Goal: Information Seeking & Learning: Learn about a topic

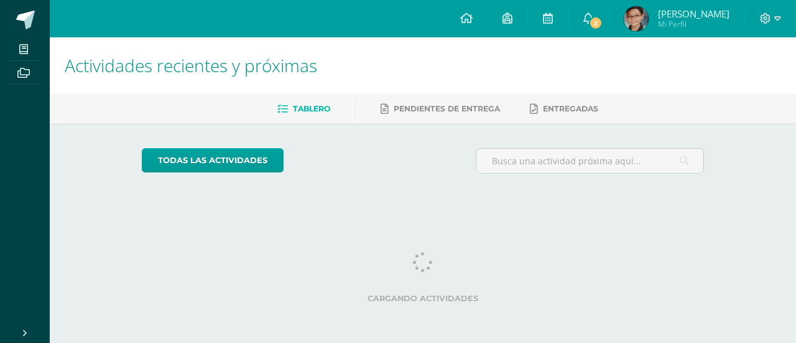
drag, startPoint x: 0, startPoint y: 0, endPoint x: 213, endPoint y: 70, distance: 224.1
click at [213, 70] on span "Actividades recientes y próximas" at bounding box center [191, 66] width 253 height 24
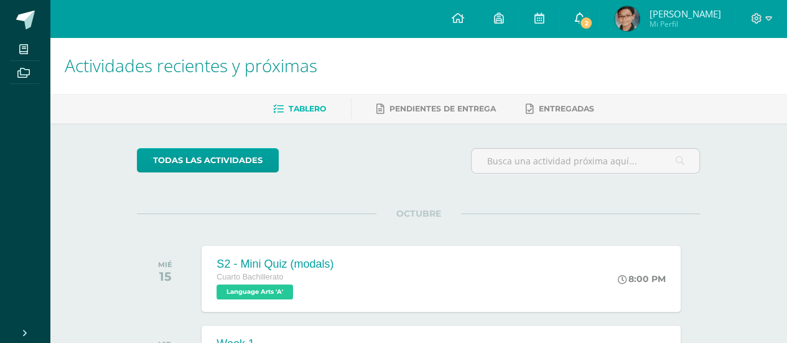
click at [599, 19] on link "2" at bounding box center [579, 18] width 40 height 37
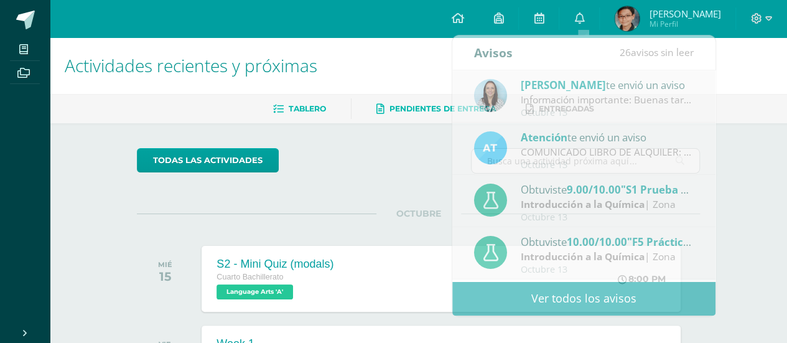
click at [396, 105] on span "Pendientes de entrega" at bounding box center [443, 108] width 106 height 9
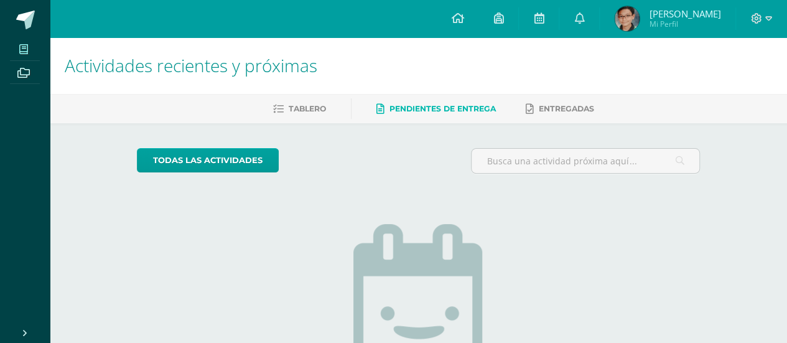
click at [31, 47] on span at bounding box center [24, 48] width 28 height 17
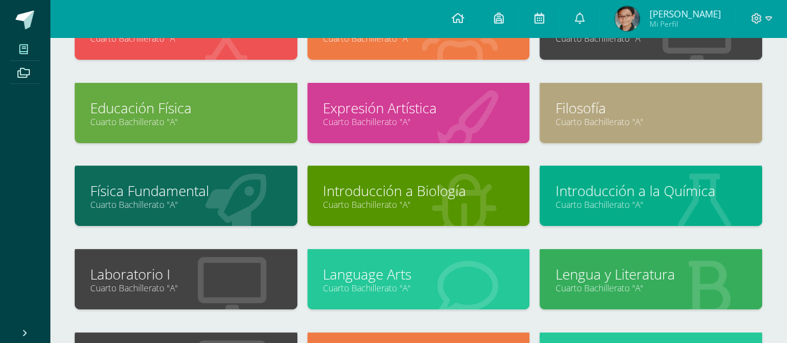
scroll to position [126, 0]
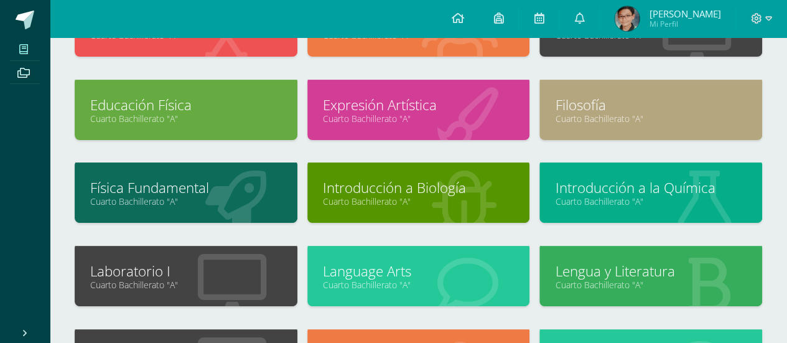
click at [390, 189] on link "Introducción a Biología" at bounding box center [419, 187] width 192 height 19
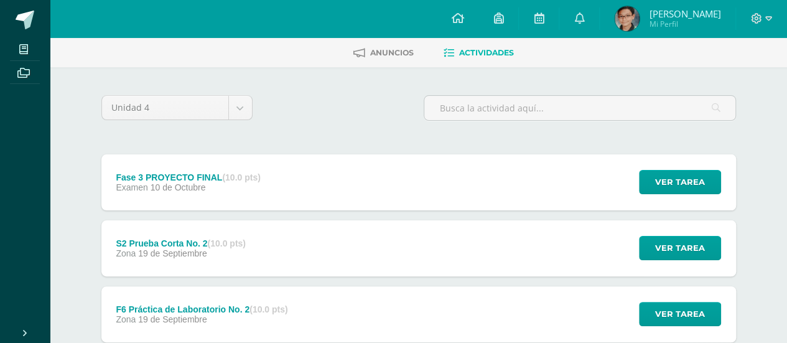
scroll to position [128, 0]
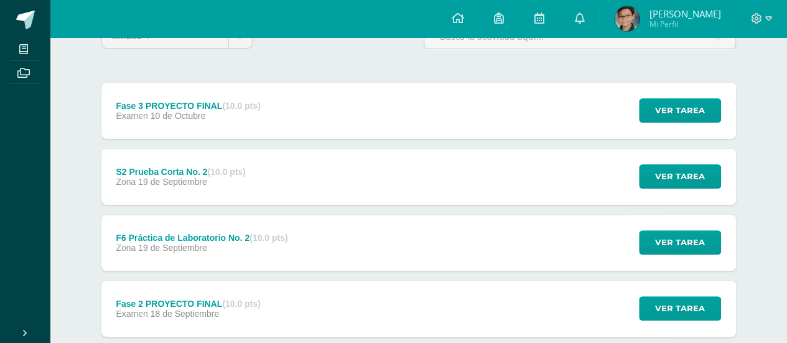
click at [673, 85] on div "Ver tarea" at bounding box center [678, 111] width 116 height 56
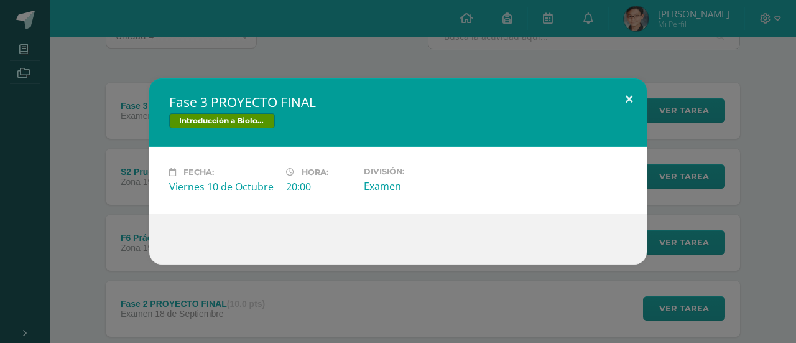
click at [630, 98] on button at bounding box center [629, 99] width 35 height 42
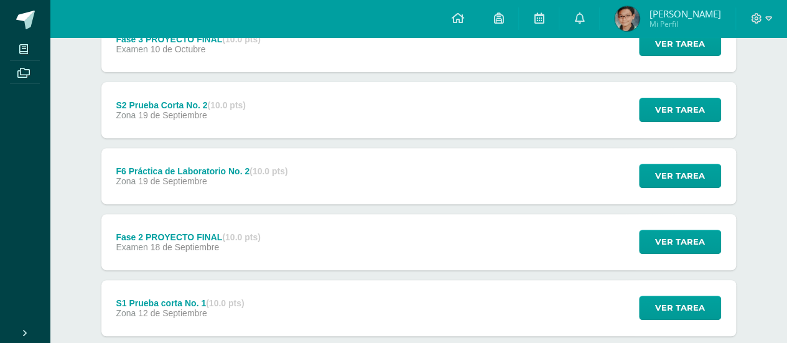
scroll to position [206, 0]
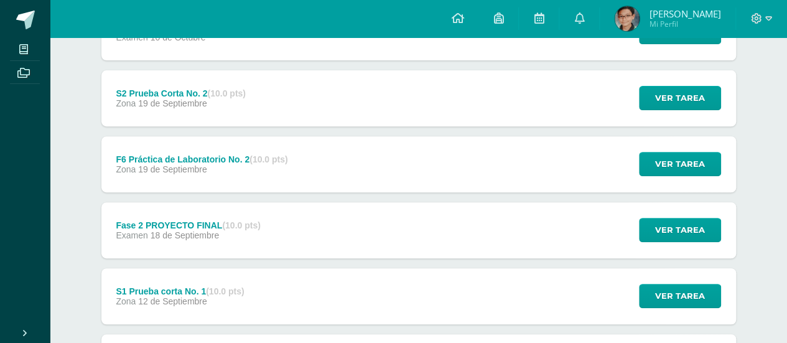
click at [395, 87] on div "S2 Prueba Corta No. 2 (10.0 pts) Zona 19 de Septiembre Ver tarea S2 Prueba Cort…" at bounding box center [418, 98] width 635 height 56
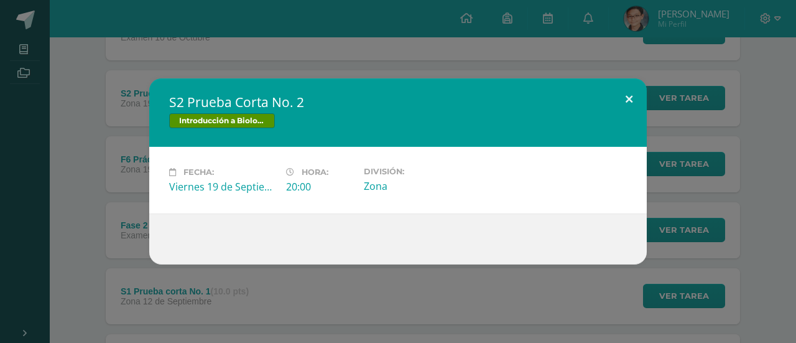
click at [631, 103] on button at bounding box center [629, 99] width 35 height 42
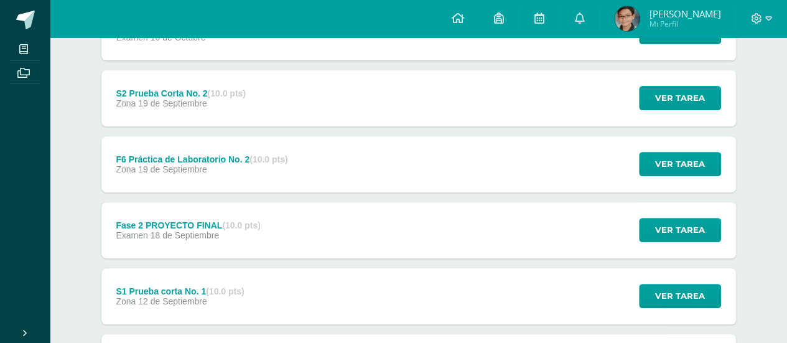
click at [376, 166] on div "F6 Práctica de Laboratorio No. 2 (10.0 pts) Zona 19 de Septiembre Ver tarea F6 …" at bounding box center [418, 164] width 635 height 56
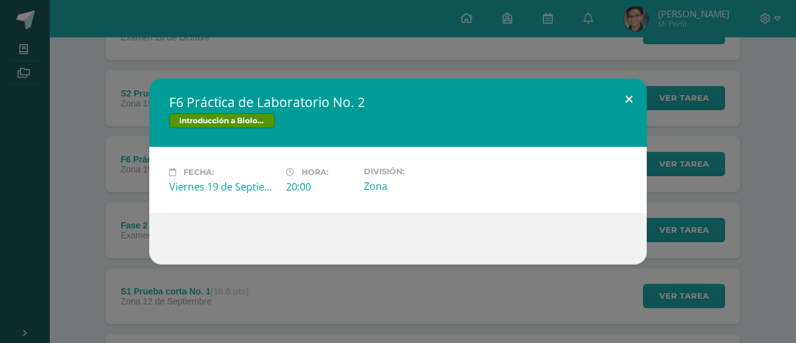
click at [624, 98] on button at bounding box center [629, 99] width 35 height 42
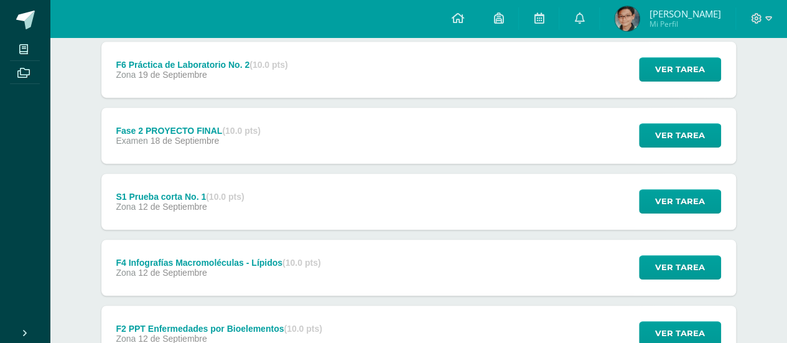
scroll to position [301, 0]
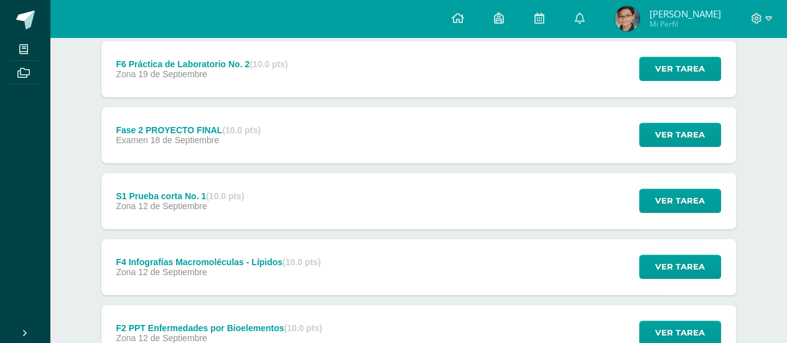
click at [355, 141] on div "Fase 2 PROYECTO FINAL (10.0 pts) Examen 18 de Septiembre Ver tarea Fase 2 PROYE…" at bounding box center [418, 135] width 635 height 56
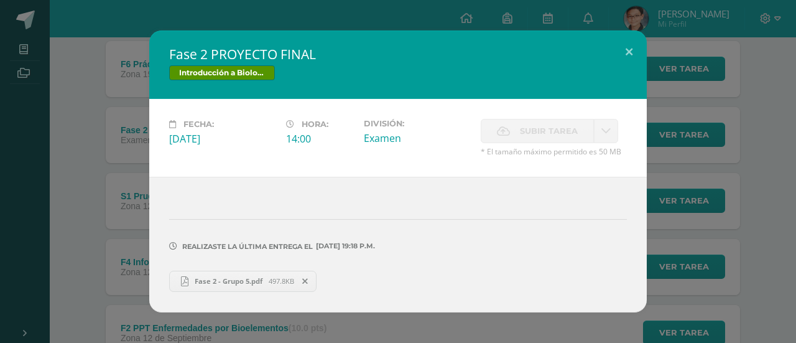
click at [231, 284] on span "Fase 2 - Grupo 5.pdf" at bounding box center [229, 280] width 80 height 9
click at [29, 52] on div "Fase 2 PROYECTO FINAL Introducción a Biología Fecha: Jueves 18 de Septiembre Ho…" at bounding box center [398, 170] width 787 height 281
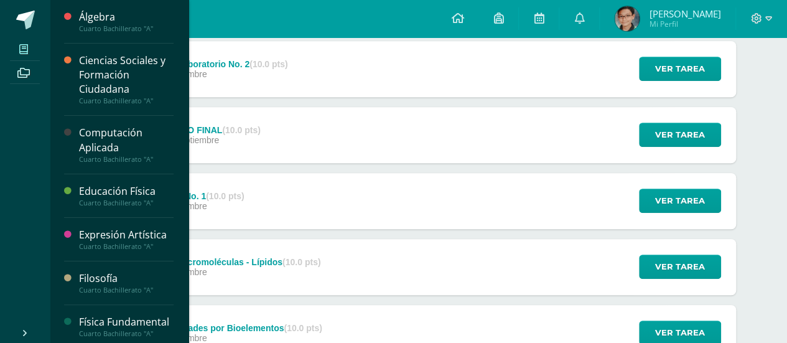
click at [24, 45] on icon at bounding box center [23, 49] width 9 height 10
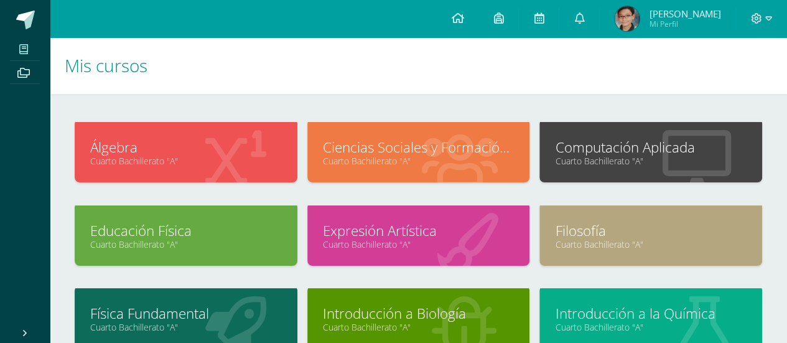
click at [414, 142] on link "Ciencias Sociales y Formación Ciudadana" at bounding box center [419, 147] width 192 height 19
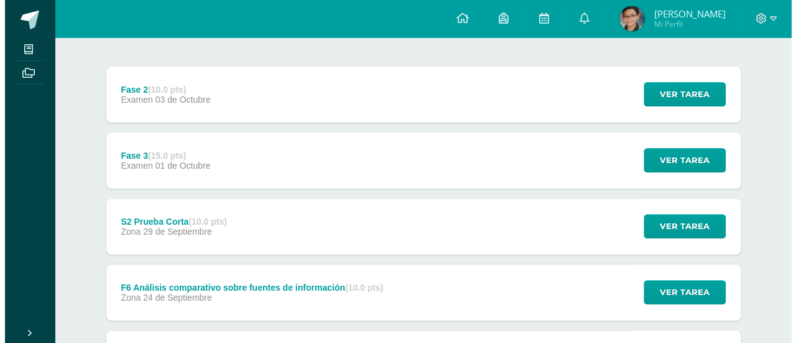
scroll to position [146, 0]
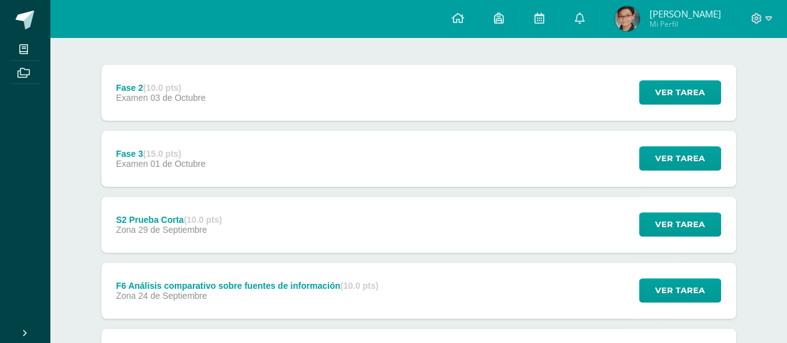
click at [210, 151] on div "Fase 3 (15.0 pts) Examen [DATE]" at bounding box center [160, 159] width 119 height 56
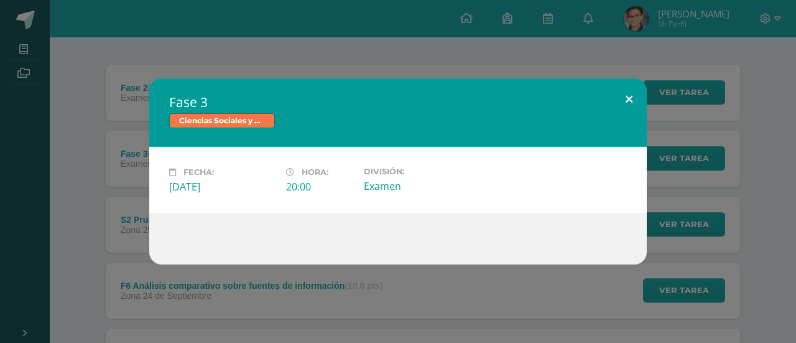
click at [629, 99] on button at bounding box center [629, 99] width 35 height 42
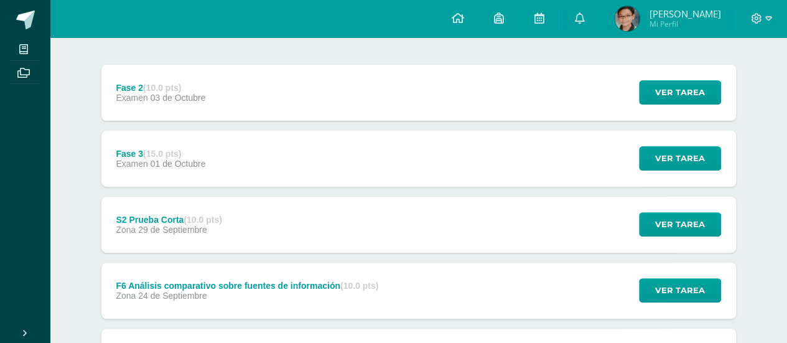
click at [253, 104] on div "Fase 2 (10.0 pts) Examen [DATE] Ver tarea Fase 2 Ciencias Sociales y Formación …" at bounding box center [418, 93] width 635 height 56
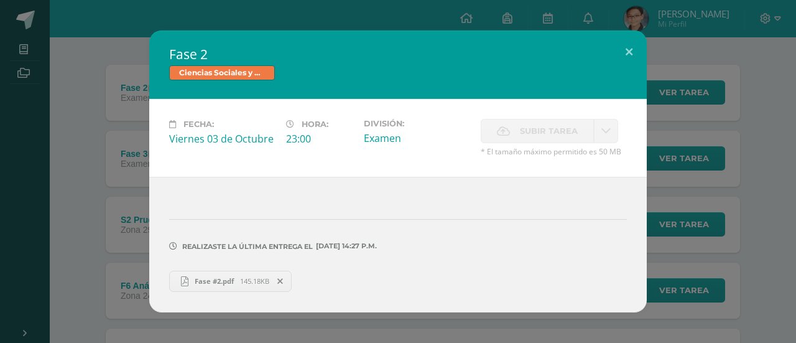
click at [207, 280] on span "Fase #2.pdf" at bounding box center [215, 280] width 52 height 9
